Goal: Book appointment/travel/reservation

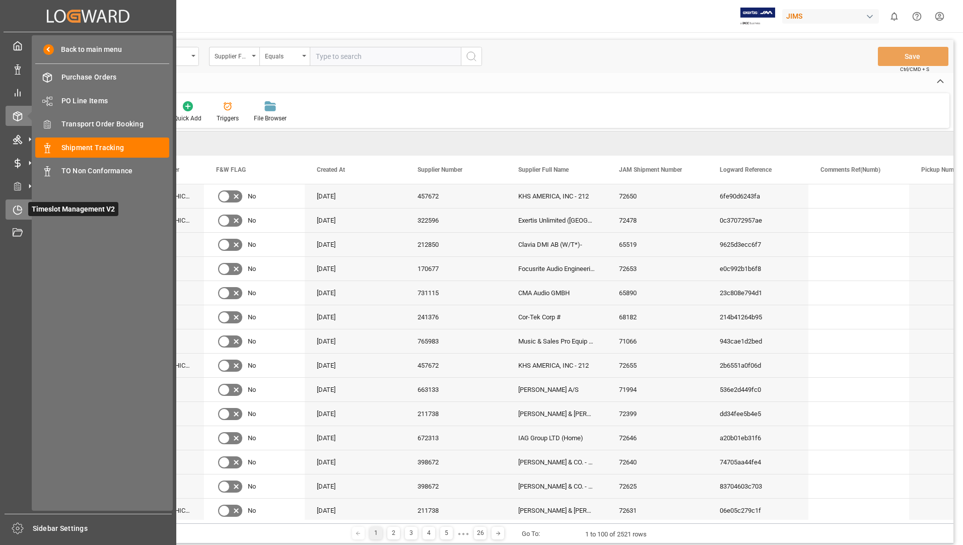
click at [23, 215] on div "Timeslot Management V2 Timeslot Management V2" at bounding box center [88, 209] width 165 height 20
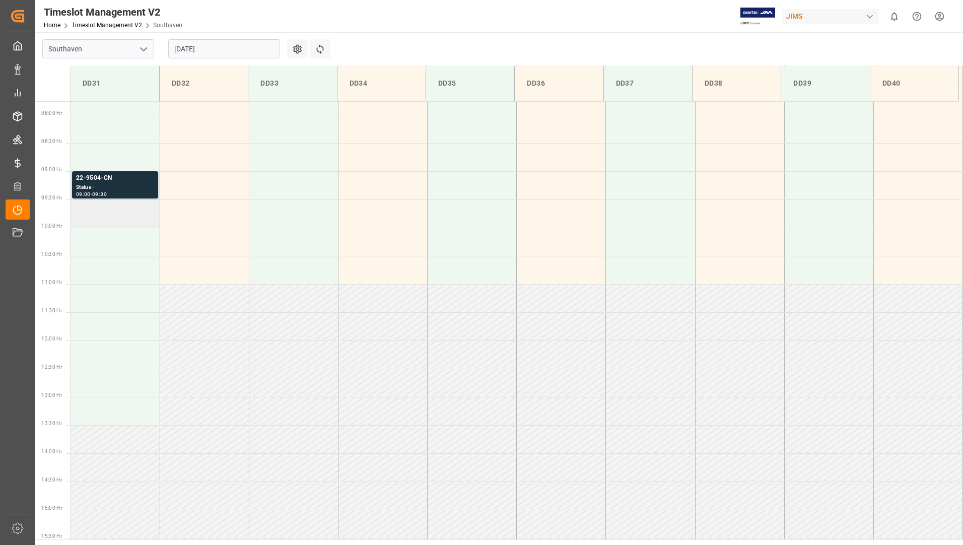
scroll to position [445, 0]
click at [107, 185] on div "09:30" at bounding box center [99, 187] width 15 height 5
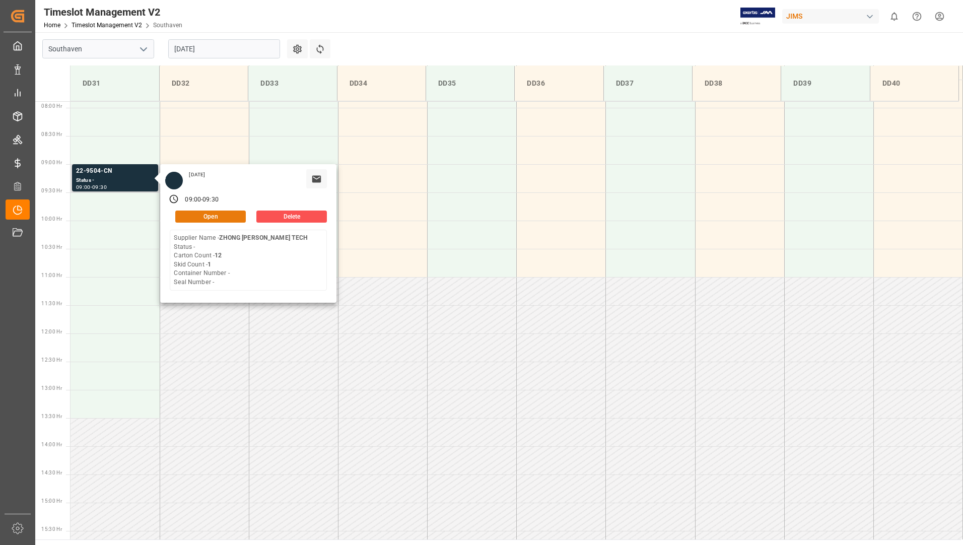
click at [190, 220] on button "Open" at bounding box center [210, 217] width 71 height 12
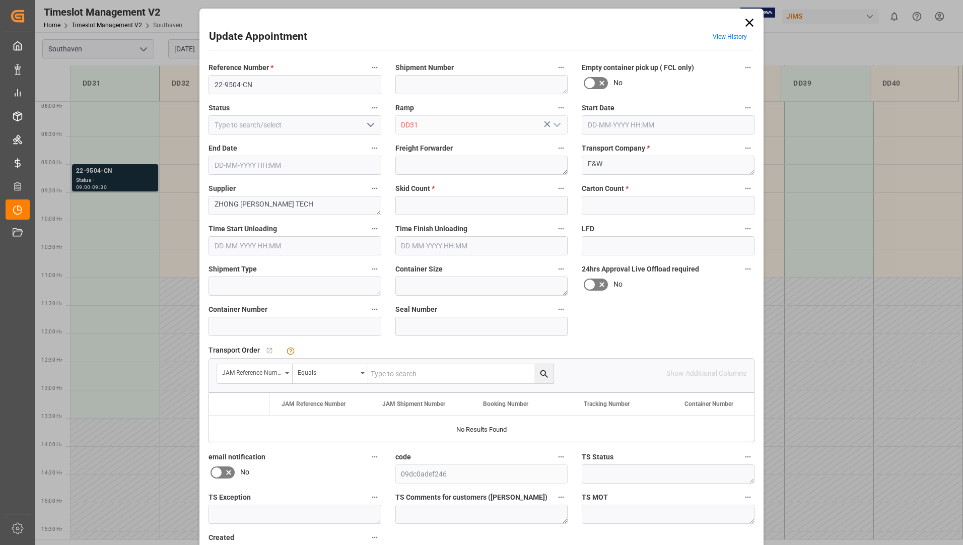
type input "1"
type input "12"
type input "[DATE] 09:00"
type input "[DATE] 09:30"
type input "[DATE] 20:18"
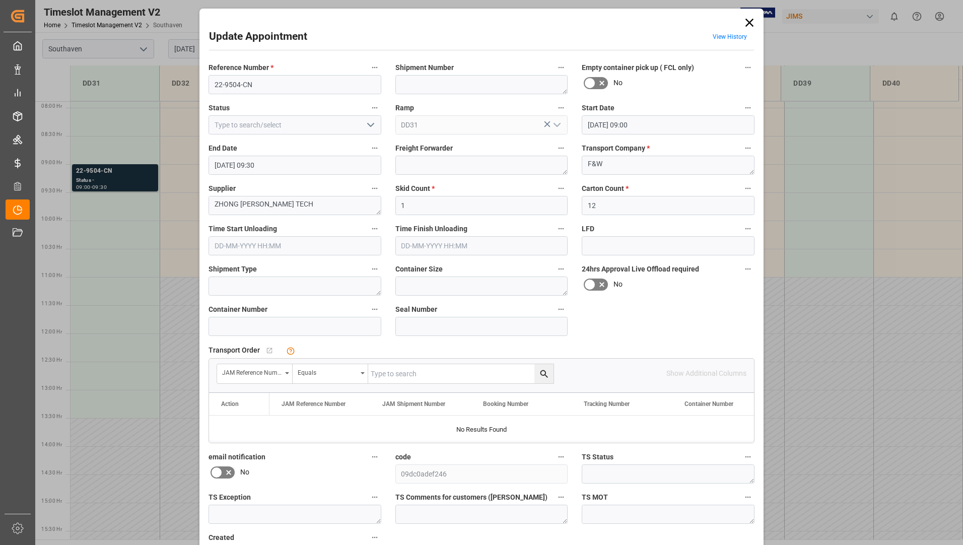
click at [365, 123] on icon "open menu" at bounding box center [371, 125] width 12 height 12
click at [335, 164] on div "Completed" at bounding box center [295, 170] width 172 height 23
type input "Completed"
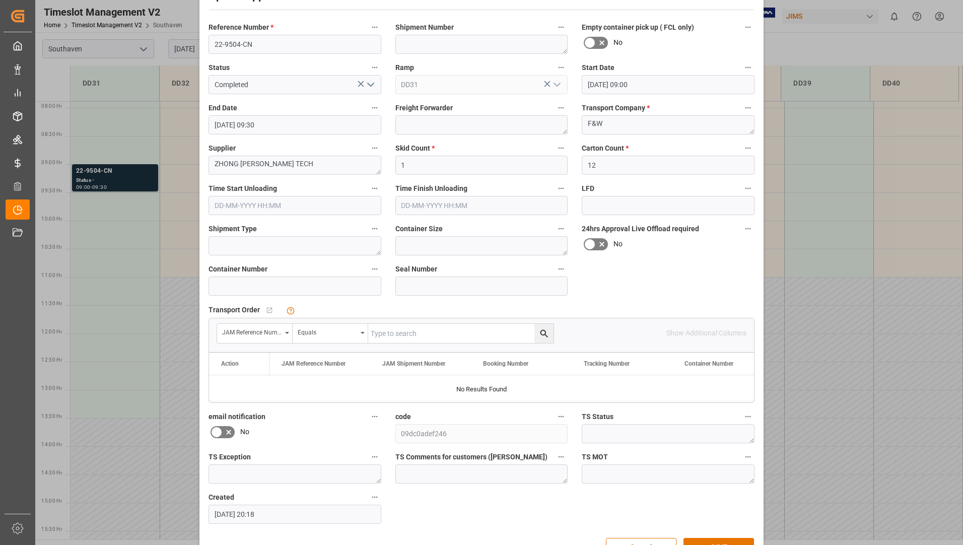
scroll to position [71, 0]
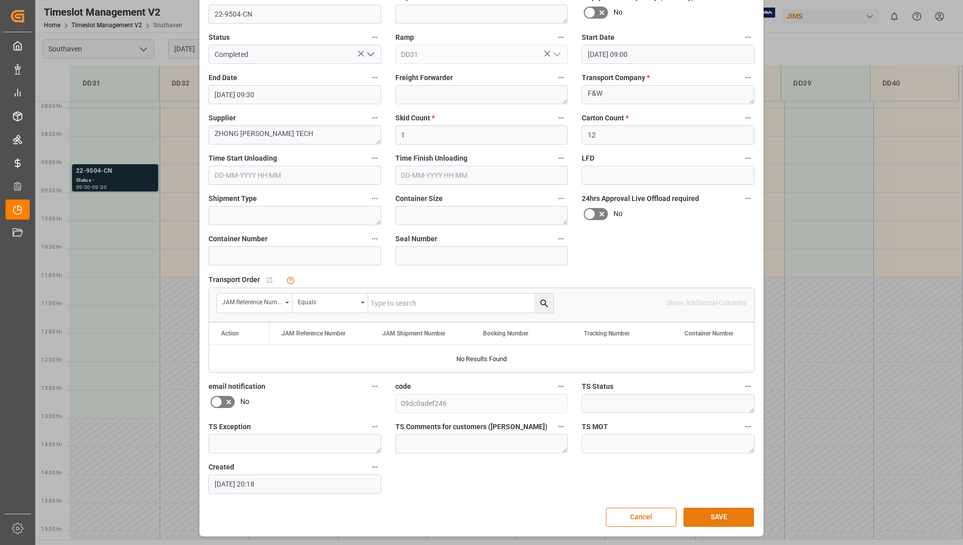
click at [712, 516] on button "SAVE" at bounding box center [718, 517] width 71 height 19
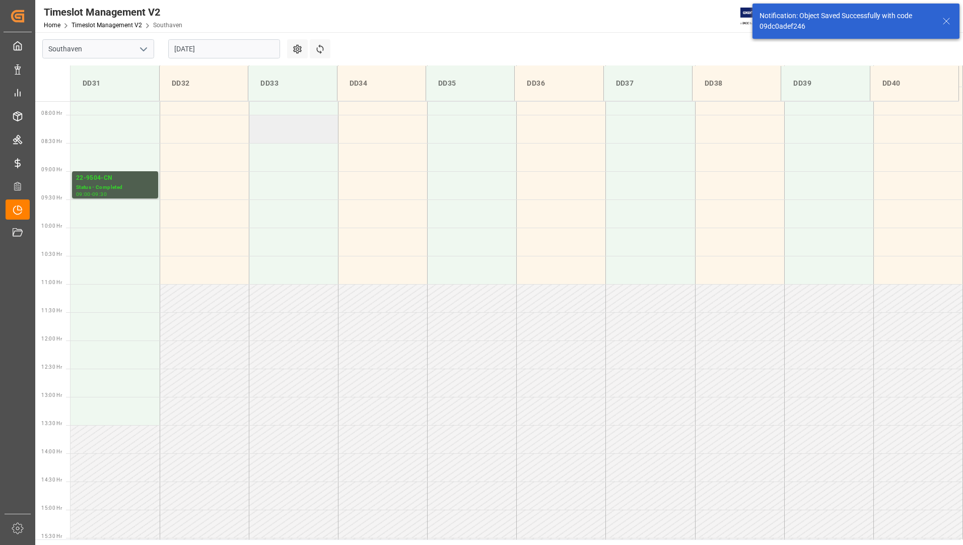
scroll to position [445, 0]
click at [212, 49] on input "[DATE]" at bounding box center [224, 48] width 112 height 19
